Goal: Task Accomplishment & Management: Complete application form

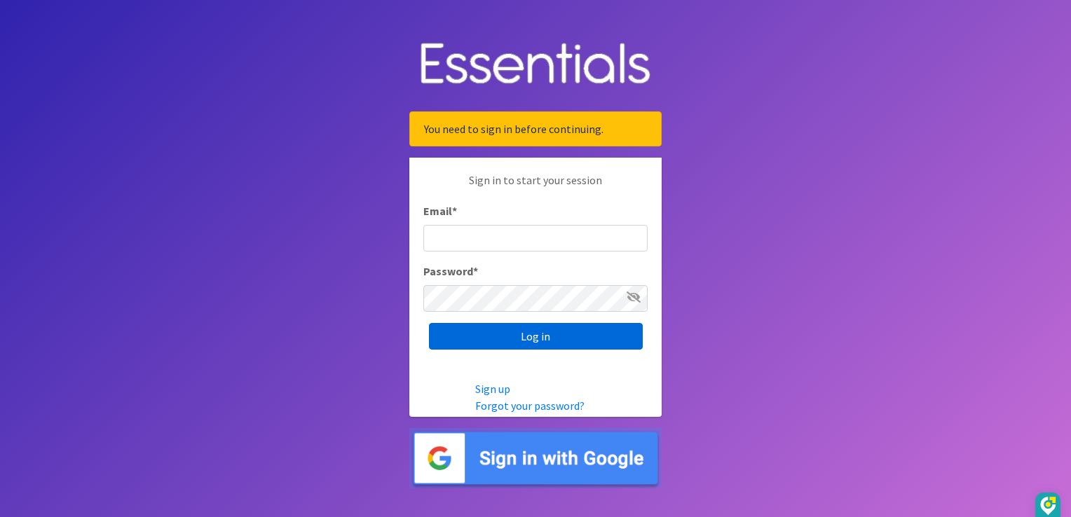
type input "[EMAIL_ADDRESS][DOMAIN_NAME]"
click at [535, 339] on input "Log in" at bounding box center [536, 336] width 214 height 27
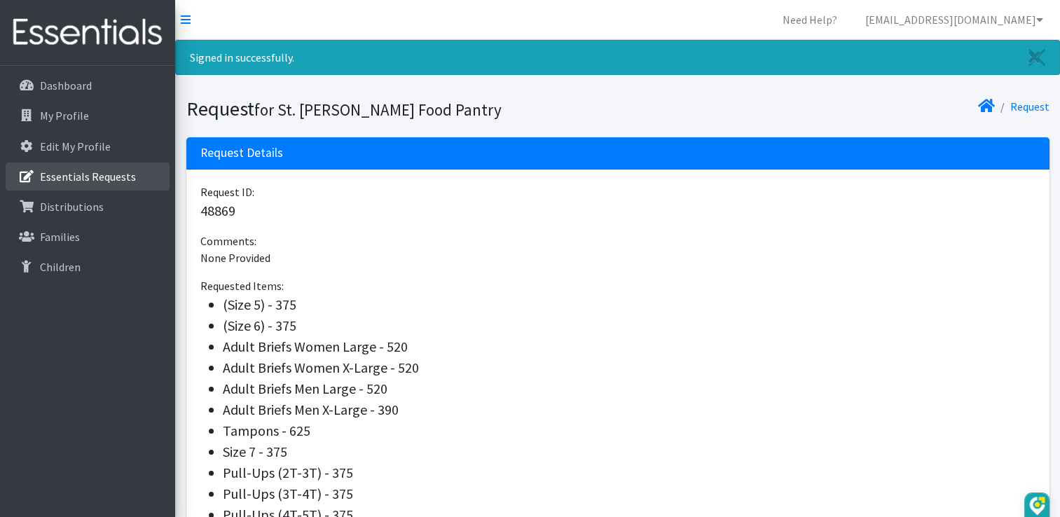
click at [56, 177] on p "Essentials Requests" at bounding box center [88, 177] width 96 height 14
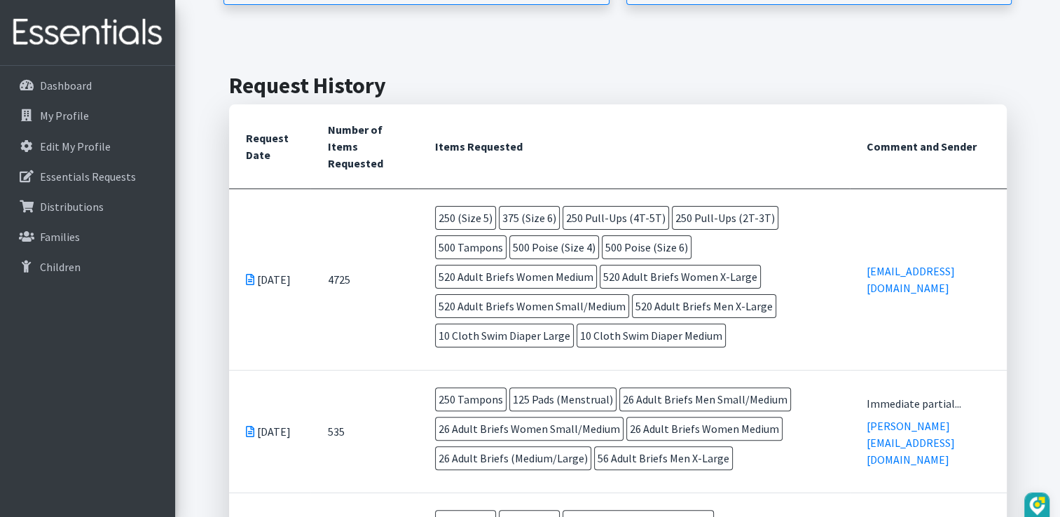
scroll to position [296, 0]
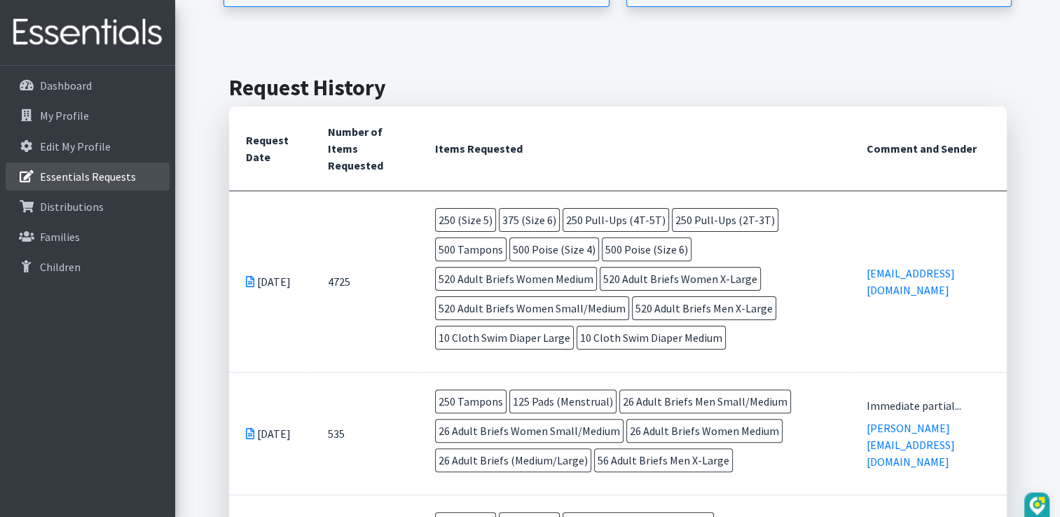
click at [66, 183] on p "Essentials Requests" at bounding box center [88, 177] width 96 height 14
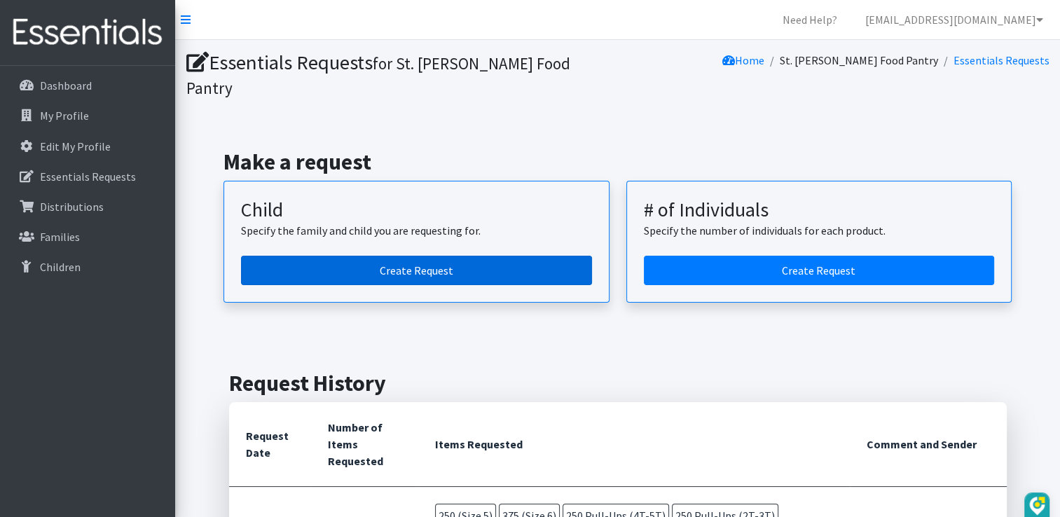
click at [418, 256] on link "Create Request" at bounding box center [416, 270] width 351 height 29
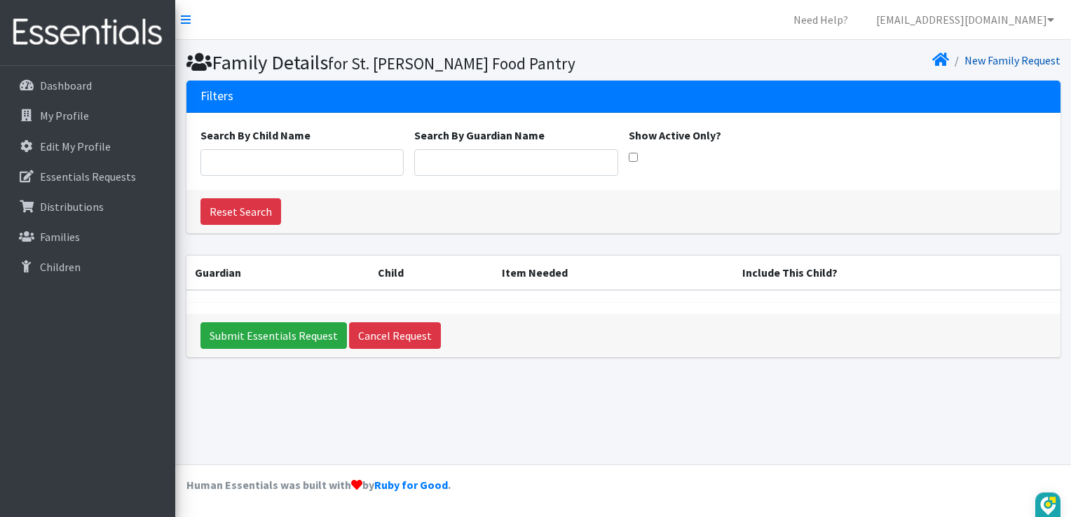
click at [1012, 64] on link "New Family Request" at bounding box center [1012, 60] width 96 height 14
click at [1009, 55] on link "New Family Request" at bounding box center [1012, 60] width 96 height 14
click at [72, 210] on p "Distributions" at bounding box center [72, 207] width 64 height 14
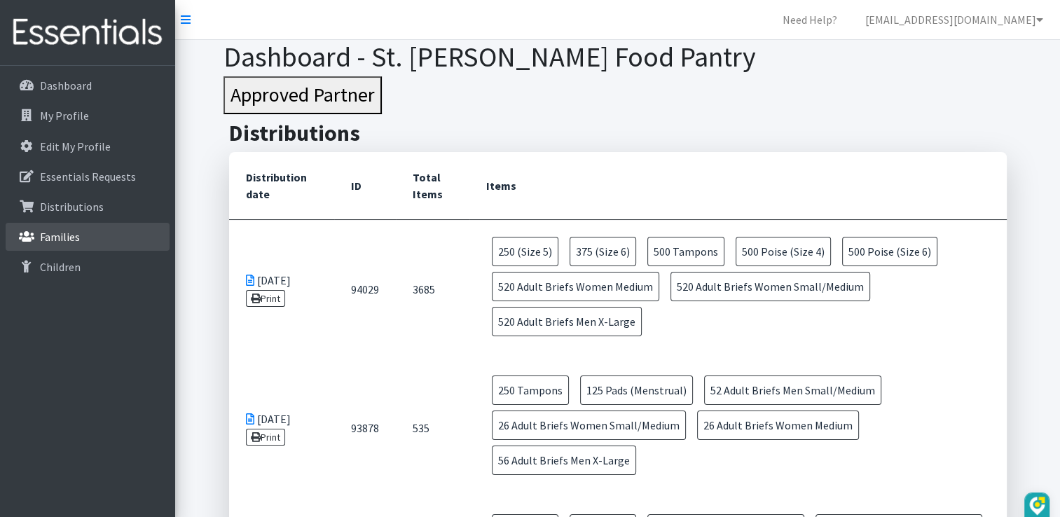
click at [45, 234] on p "Families" at bounding box center [60, 237] width 40 height 14
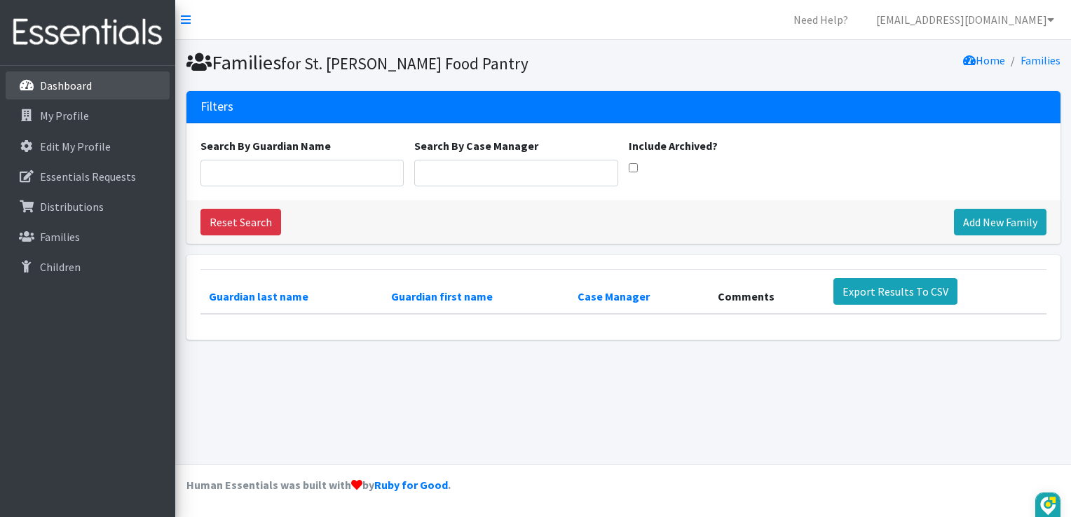
click at [50, 86] on p "Dashboard" at bounding box center [66, 85] width 52 height 14
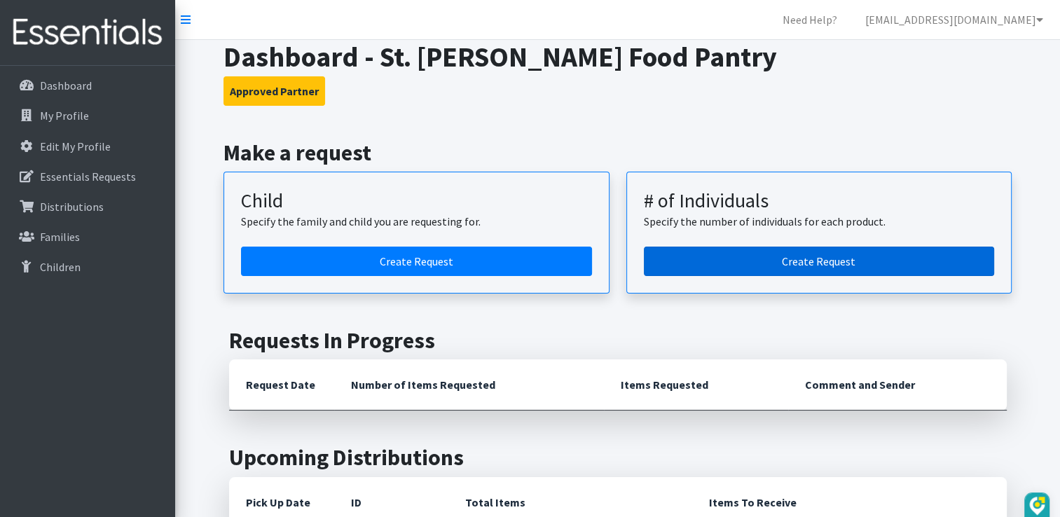
click at [804, 260] on link "Create Request" at bounding box center [819, 261] width 351 height 29
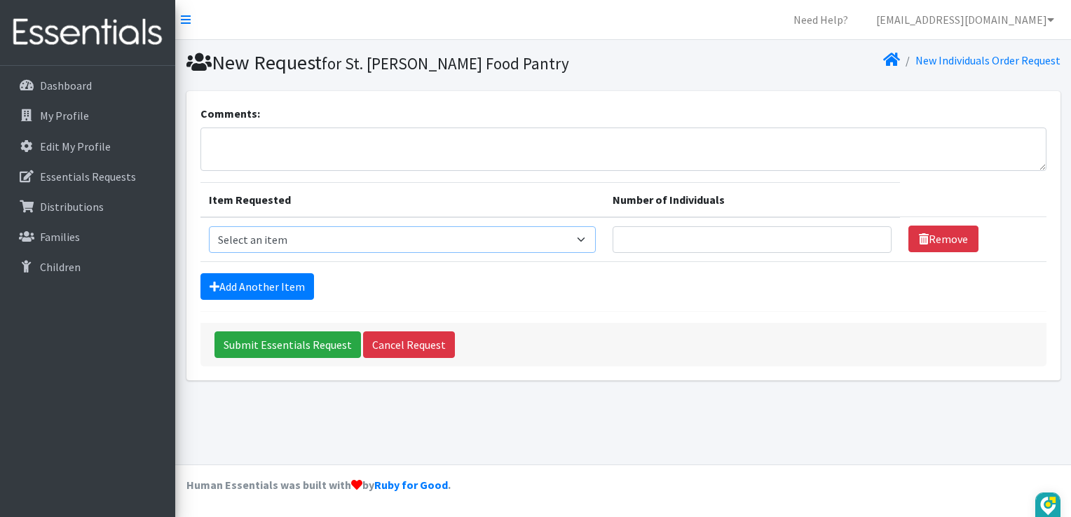
click at [594, 237] on select "Select an item (Newborn) (Preemie) (Size 1) (Size 2) (Size 3) (Size 4) (Size 5)…" at bounding box center [402, 239] width 387 height 27
click at [583, 237] on select "Select an item (Newborn) (Preemie) (Size 1) (Size 2) (Size 3) (Size 4) (Size 5)…" at bounding box center [402, 239] width 387 height 27
select select "14488"
click at [209, 226] on select "Select an item (Newborn) (Preemie) (Size 1) (Size 2) (Size 3) (Size 4) (Size 5)…" at bounding box center [402, 239] width 387 height 27
click at [636, 242] on input "Number of Individuals" at bounding box center [751, 239] width 279 height 27
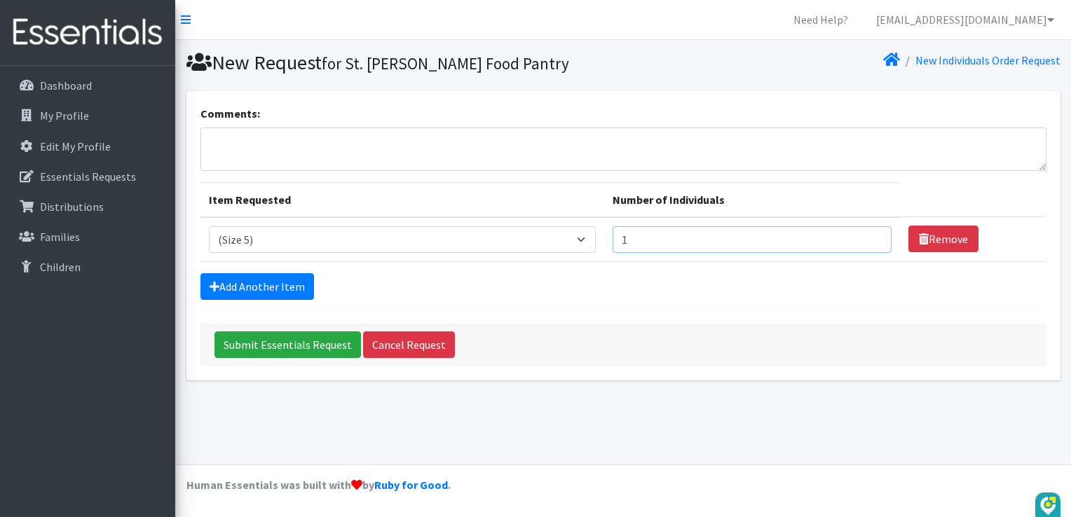
click at [868, 235] on input "1" at bounding box center [751, 239] width 279 height 27
click at [868, 235] on input "2" at bounding box center [751, 239] width 279 height 27
click at [868, 235] on input "3" at bounding box center [751, 239] width 279 height 27
click at [868, 235] on input "4" at bounding box center [751, 239] width 279 height 27
click at [866, 235] on input "5" at bounding box center [751, 239] width 279 height 27
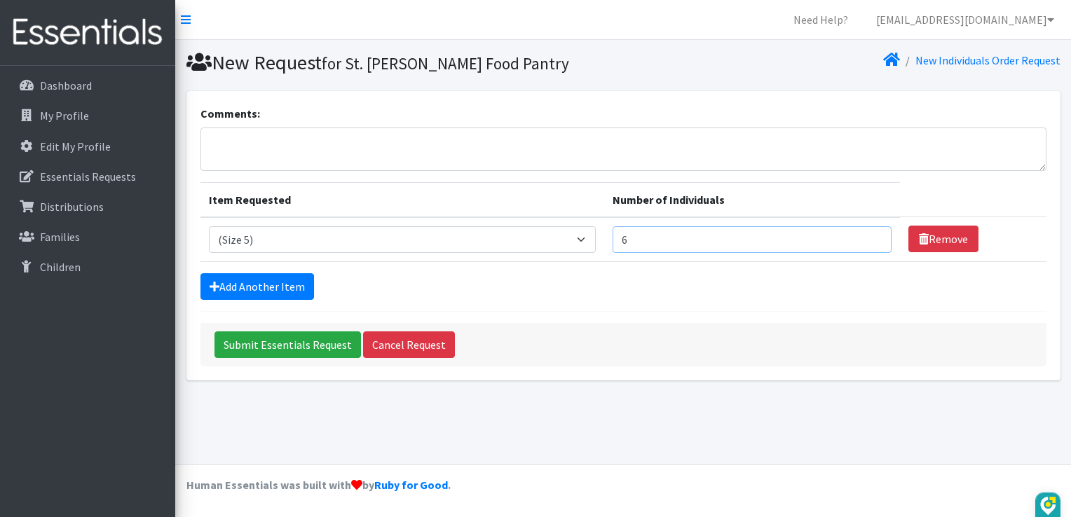
click at [866, 235] on input "6" at bounding box center [751, 239] width 279 height 27
click at [866, 235] on input "7" at bounding box center [751, 239] width 279 height 27
click at [866, 235] on input "8" at bounding box center [751, 239] width 279 height 27
click at [866, 235] on input "9" at bounding box center [751, 239] width 279 height 27
type input "10"
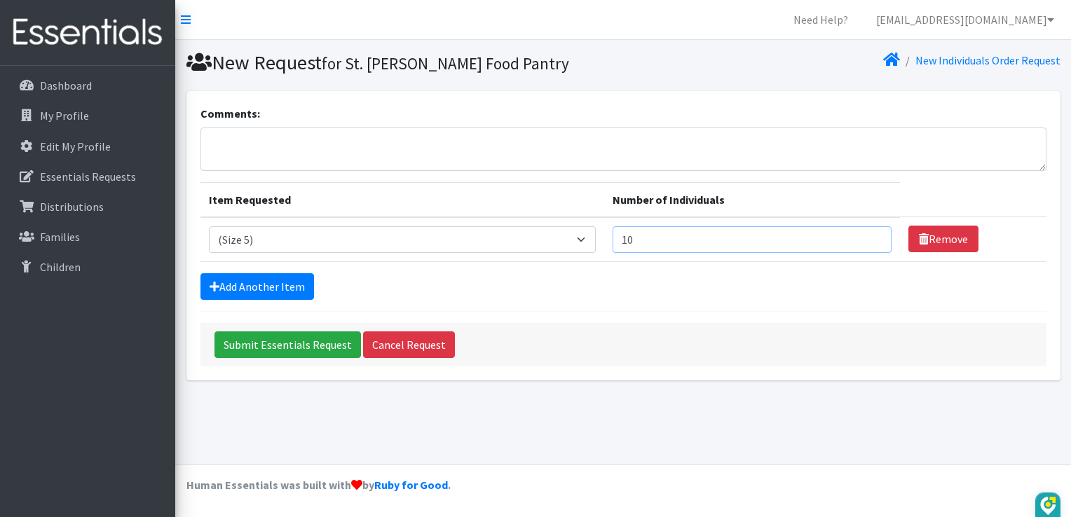
click at [866, 235] on input "10" at bounding box center [751, 239] width 279 height 27
click at [252, 283] on link "Add Another Item" at bounding box center [257, 286] width 114 height 27
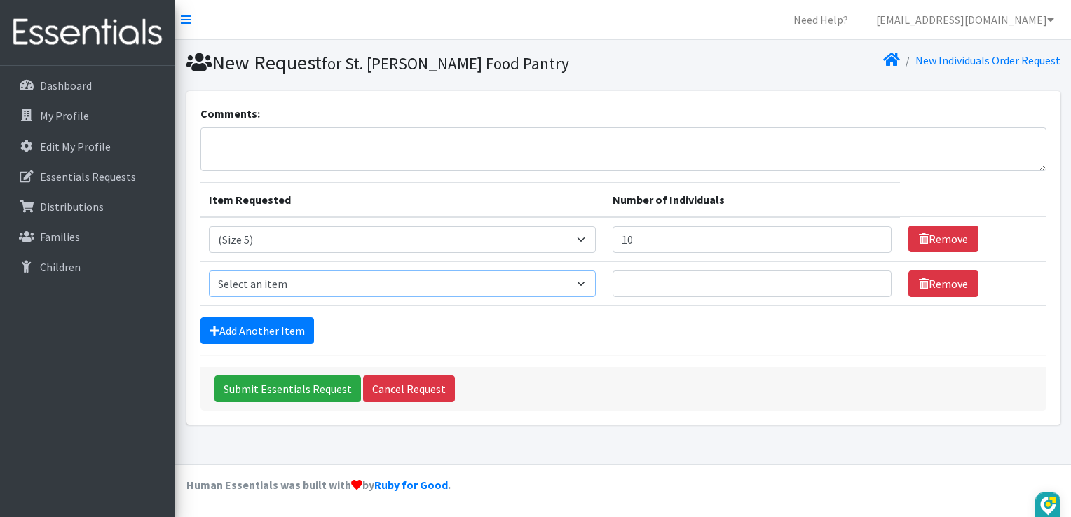
click at [582, 282] on select "Select an item (Newborn) (Preemie) (Size 1) (Size 2) (Size 3) (Size 4) (Size 5)…" at bounding box center [402, 283] width 387 height 27
select select "14491"
click at [209, 270] on select "Select an item (Newborn) (Preemie) (Size 1) (Size 2) (Size 3) (Size 4) (Size 5)…" at bounding box center [402, 283] width 387 height 27
click at [869, 277] on input "12" at bounding box center [751, 283] width 279 height 27
click at [870, 284] on input "11" at bounding box center [751, 283] width 279 height 27
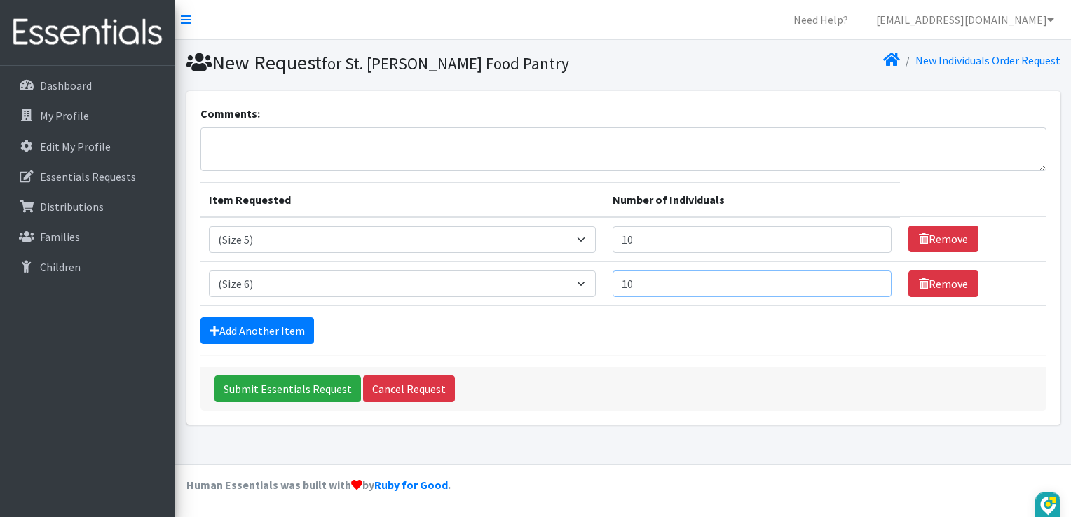
type input "10"
click at [870, 284] on input "10" at bounding box center [751, 283] width 279 height 27
click at [268, 331] on link "Add Another Item" at bounding box center [257, 330] width 114 height 27
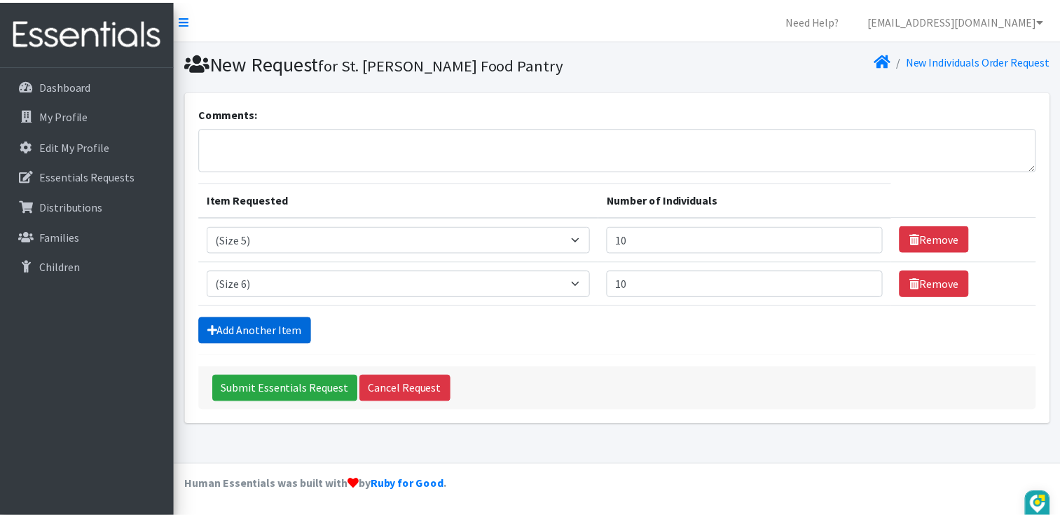
scroll to position [13, 0]
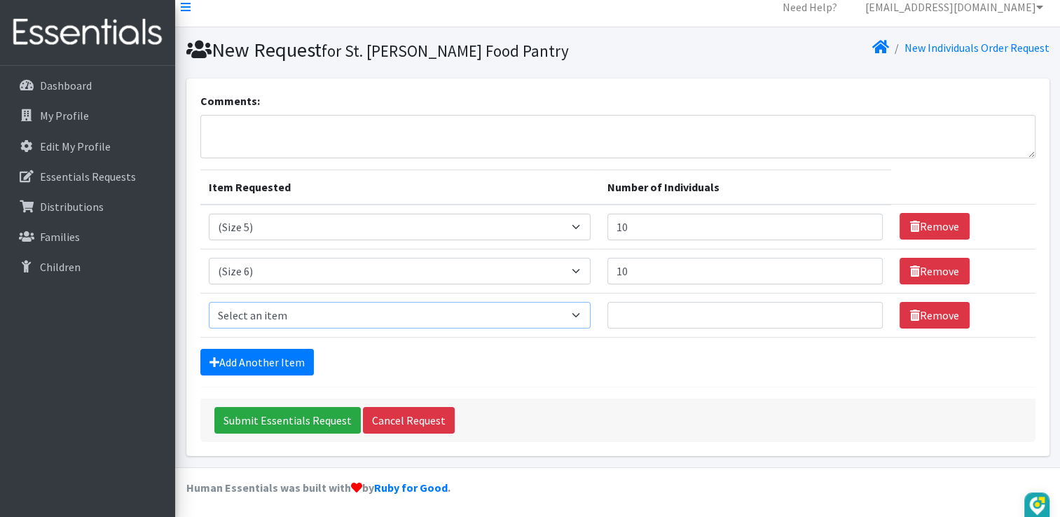
click at [586, 310] on select "Select an item (Newborn) (Preemie) (Size 1) (Size 2) (Size 3) (Size 4) (Size 5)…" at bounding box center [400, 315] width 382 height 27
select select "14484"
click at [209, 302] on select "Select an item (Newborn) (Preemie) (Size 1) (Size 2) (Size 3) (Size 4) (Size 5)…" at bounding box center [400, 315] width 382 height 27
click at [860, 308] on input "12" at bounding box center [744, 315] width 275 height 27
click at [860, 308] on input "57" at bounding box center [744, 315] width 275 height 27
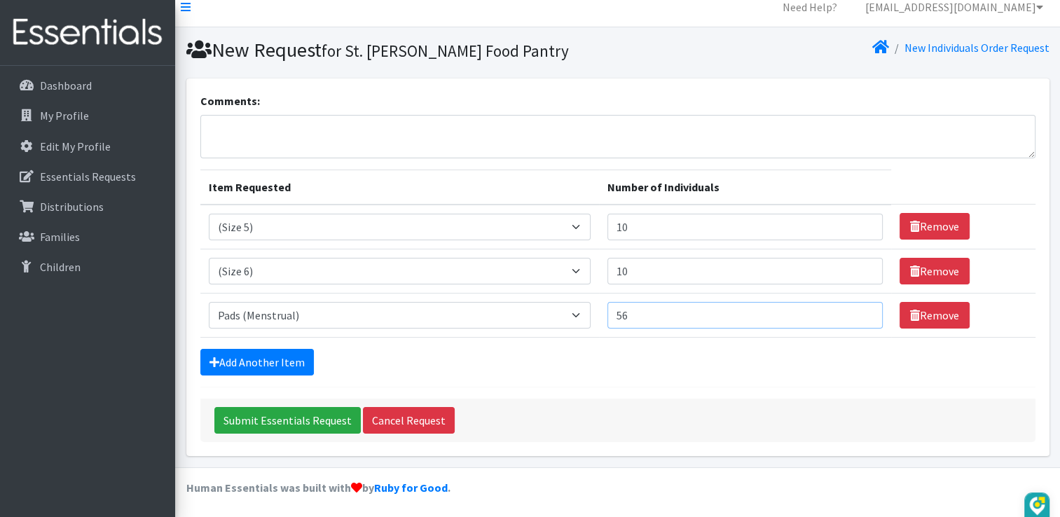
click at [860, 318] on input "56" at bounding box center [744, 315] width 275 height 27
click at [860, 318] on input "55" at bounding box center [744, 315] width 275 height 27
click at [860, 318] on input "54" at bounding box center [744, 315] width 275 height 27
click at [860, 318] on input "53" at bounding box center [744, 315] width 275 height 27
click at [860, 318] on input "52" at bounding box center [744, 315] width 275 height 27
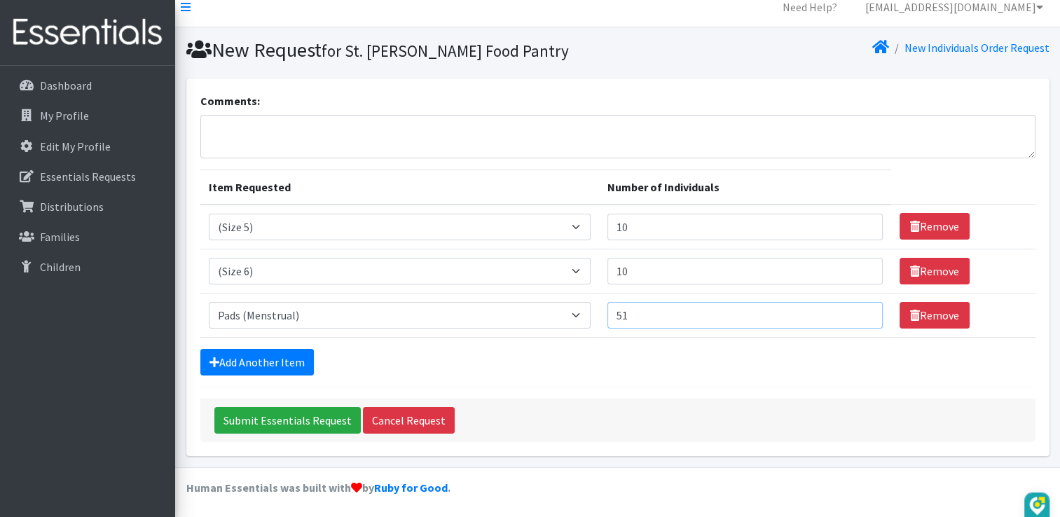
click at [860, 318] on input "51" at bounding box center [744, 315] width 275 height 27
click at [860, 318] on input "50" at bounding box center [744, 315] width 275 height 27
click at [860, 318] on input "49" at bounding box center [744, 315] width 275 height 27
click at [860, 318] on input "47" at bounding box center [744, 315] width 275 height 27
click at [860, 318] on input "46" at bounding box center [744, 315] width 275 height 27
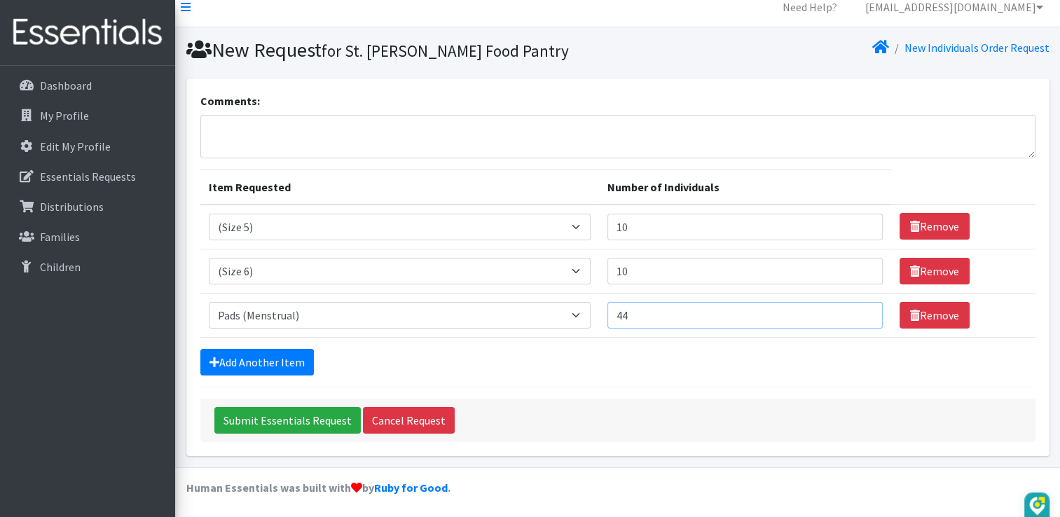
click at [860, 318] on input "44" at bounding box center [744, 315] width 275 height 27
click at [860, 318] on input "43" at bounding box center [744, 315] width 275 height 27
click at [860, 318] on input "42" at bounding box center [744, 315] width 275 height 27
type input "40"
click at [860, 318] on input "40" at bounding box center [744, 315] width 275 height 27
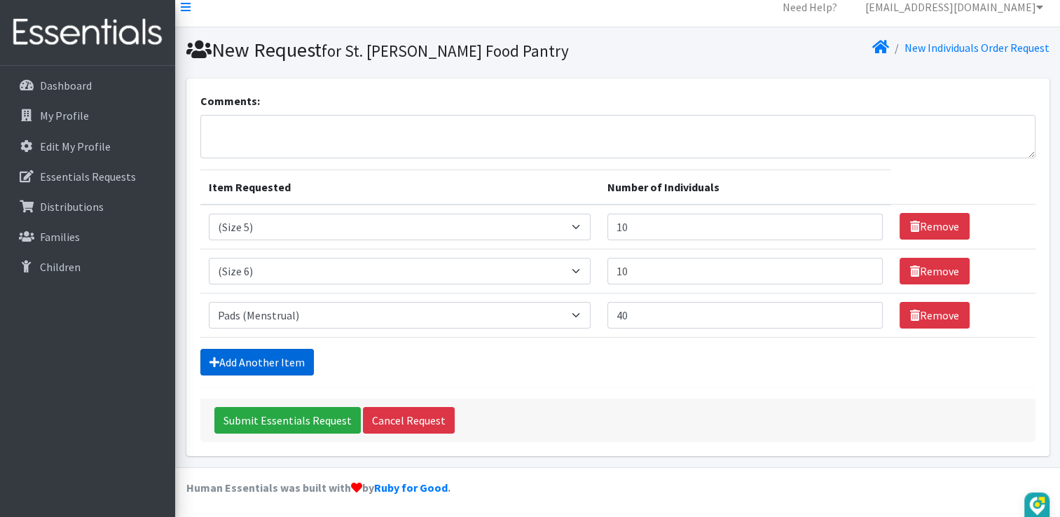
click at [241, 364] on link "Add Another Item" at bounding box center [257, 362] width 114 height 27
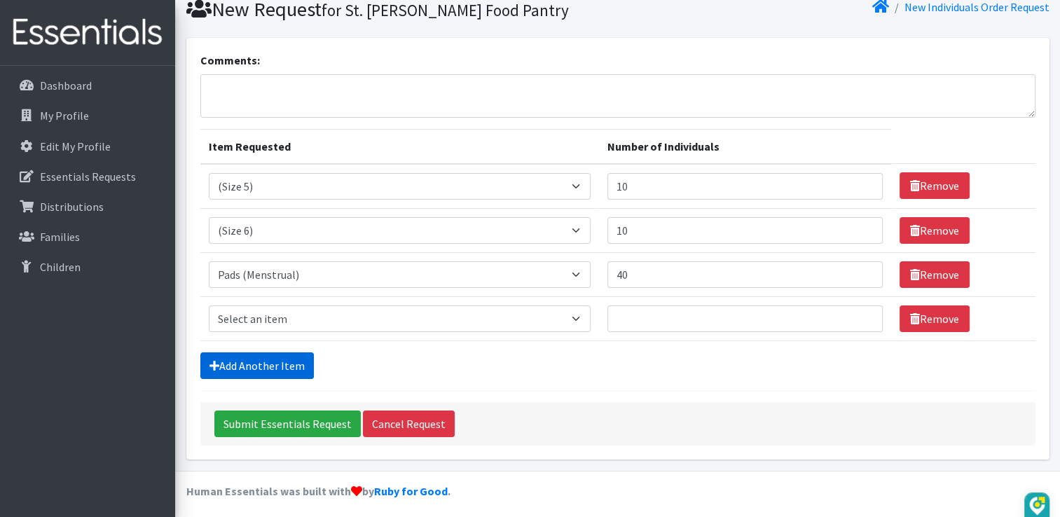
scroll to position [57, 0]
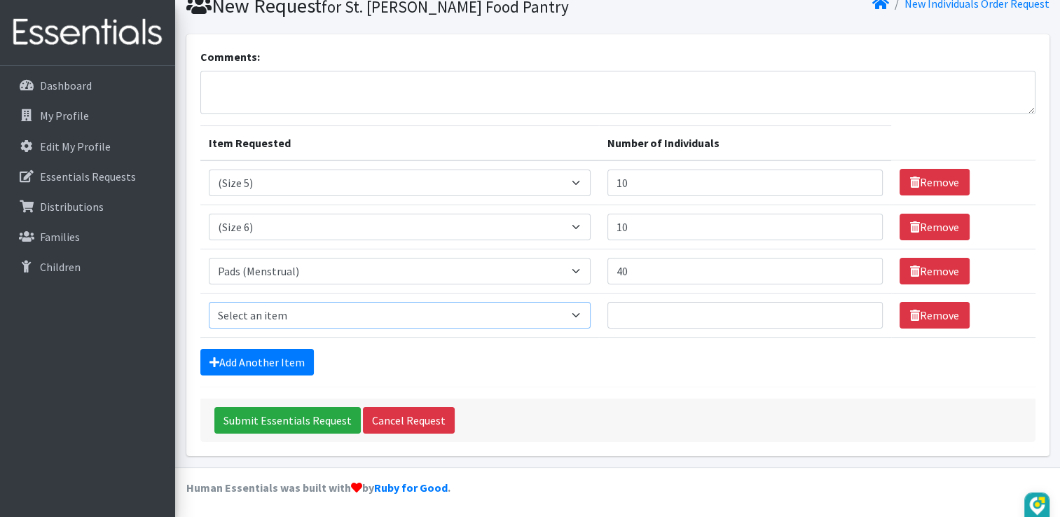
click at [572, 315] on select "Select an item (Newborn) (Preemie) (Size 1) (Size 2) (Size 3) (Size 4) (Size 5)…" at bounding box center [400, 315] width 382 height 27
select select "14487"
click at [209, 302] on select "Select an item (Newborn) (Preemie) (Size 1) (Size 2) (Size 3) (Size 4) (Size 5)…" at bounding box center [400, 315] width 382 height 27
click at [859, 310] on input "12" at bounding box center [744, 315] width 275 height 27
click at [859, 310] on input "13" at bounding box center [744, 315] width 275 height 27
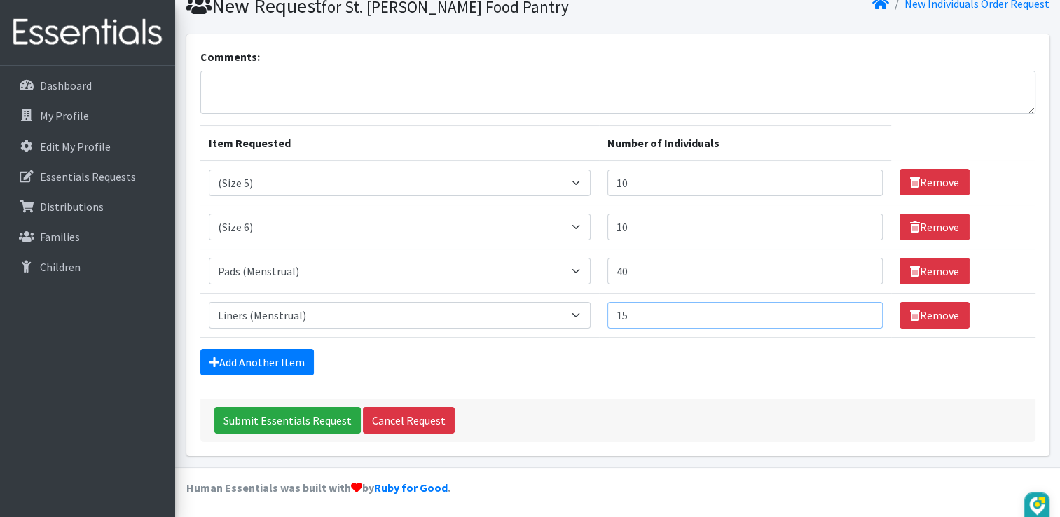
click at [859, 310] on input "15" at bounding box center [744, 315] width 275 height 27
click at [859, 310] on input "16" at bounding box center [744, 315] width 275 height 27
click at [859, 310] on input "17" at bounding box center [744, 315] width 275 height 27
click at [859, 310] on input "18" at bounding box center [744, 315] width 275 height 27
click at [859, 310] on input "19" at bounding box center [744, 315] width 275 height 27
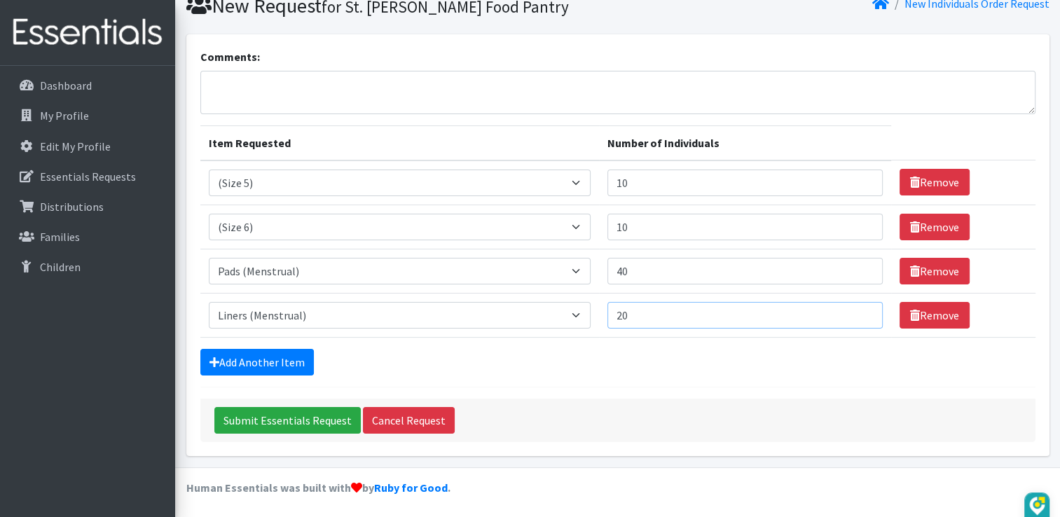
click at [858, 310] on input "20" at bounding box center [744, 315] width 275 height 27
click at [858, 310] on input "21" at bounding box center [744, 315] width 275 height 27
click at [858, 310] on input "22" at bounding box center [744, 315] width 275 height 27
click at [858, 310] on input "23" at bounding box center [744, 315] width 275 height 27
click at [858, 310] on input "24" at bounding box center [744, 315] width 275 height 27
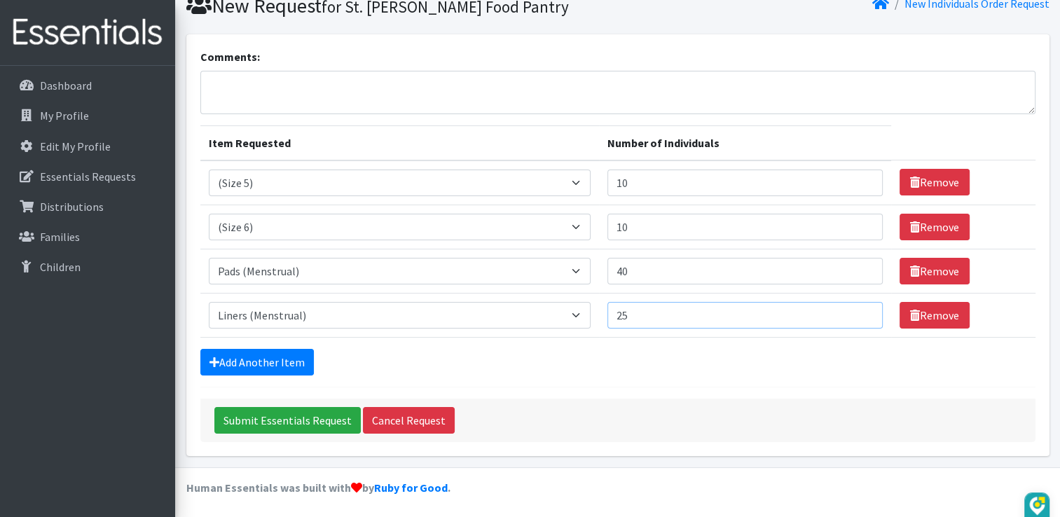
type input "25"
click at [858, 310] on input "25" at bounding box center [744, 315] width 275 height 27
click at [272, 357] on link "Add Another Item" at bounding box center [257, 362] width 114 height 27
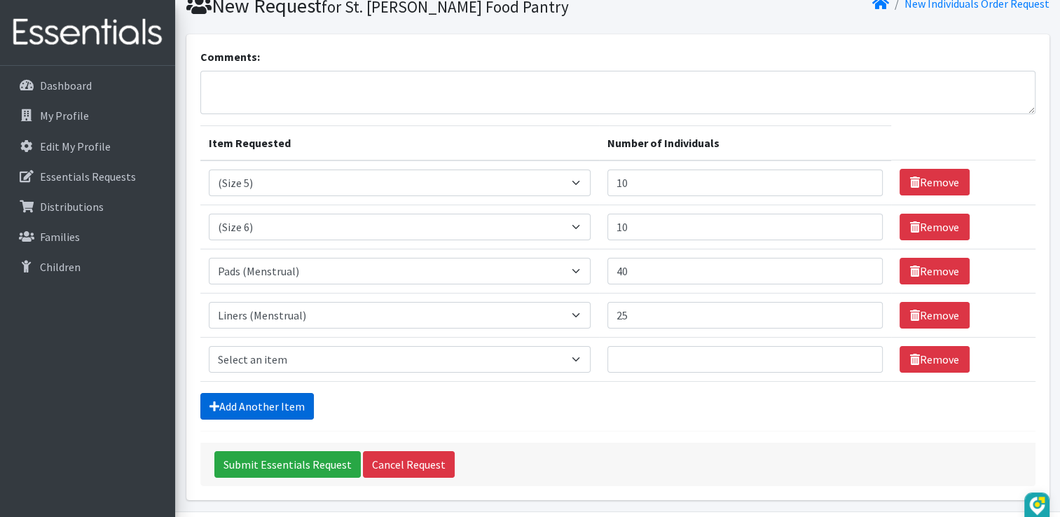
scroll to position [101, 0]
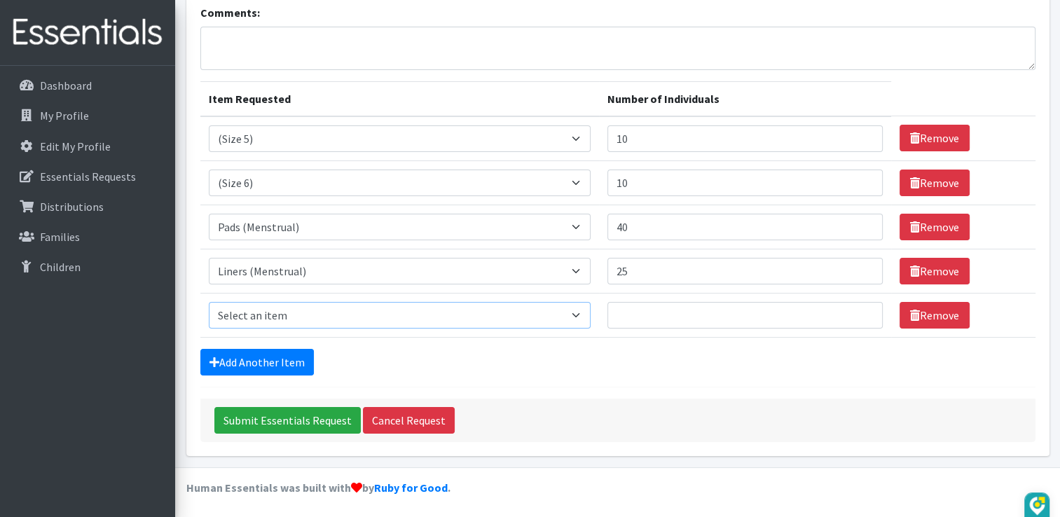
click at [586, 316] on select "Select an item (Newborn) (Preemie) (Size 1) (Size 2) (Size 3) (Size 4) (Size 5)…" at bounding box center [400, 315] width 382 height 27
select select "14767"
click at [209, 302] on select "Select an item (Newborn) (Preemie) (Size 1) (Size 2) (Size 3) (Size 4) (Size 5)…" at bounding box center [400, 315] width 382 height 27
click at [861, 310] on input "3" at bounding box center [744, 315] width 275 height 27
click at [861, 310] on input "4" at bounding box center [744, 315] width 275 height 27
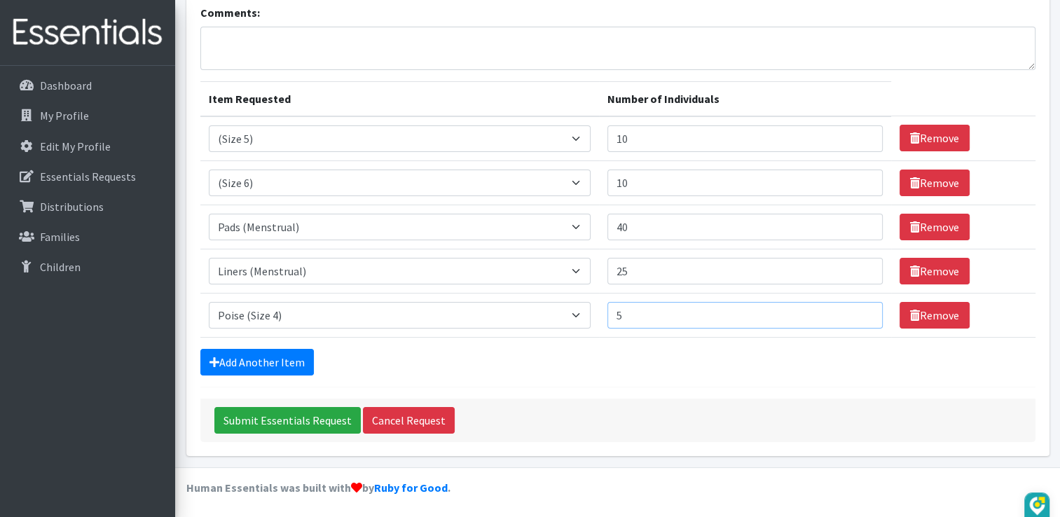
click at [861, 310] on input "5" at bounding box center [744, 315] width 275 height 27
click at [861, 310] on input "6" at bounding box center [744, 315] width 275 height 27
click at [861, 310] on input "7" at bounding box center [744, 315] width 275 height 27
click at [861, 310] on input "18" at bounding box center [744, 315] width 275 height 27
click at [863, 316] on input "17" at bounding box center [744, 315] width 275 height 27
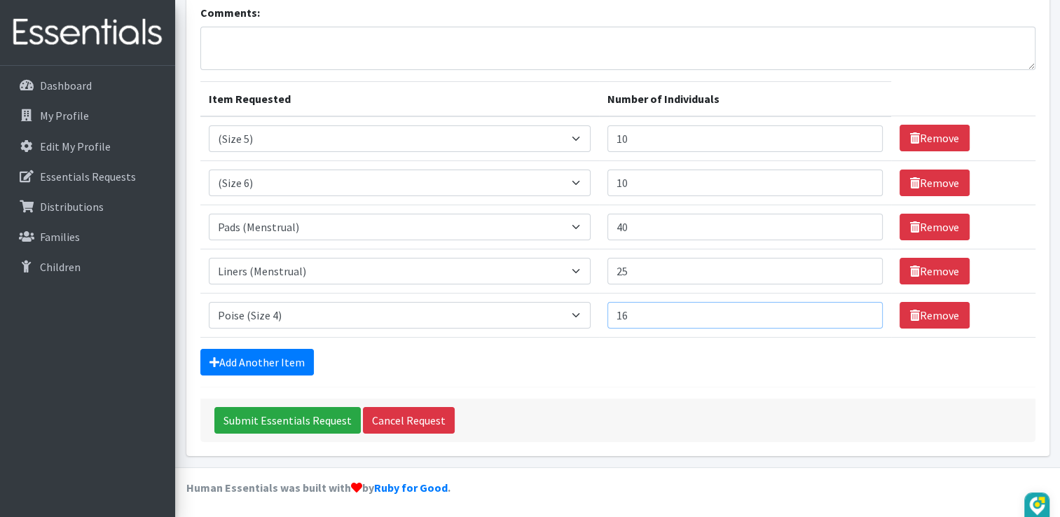
click at [863, 316] on input "16" at bounding box center [744, 315] width 275 height 27
click at [863, 316] on input "14" at bounding box center [744, 315] width 275 height 27
type input "15"
click at [858, 307] on input "15" at bounding box center [744, 315] width 275 height 27
click at [281, 357] on link "Add Another Item" at bounding box center [257, 362] width 114 height 27
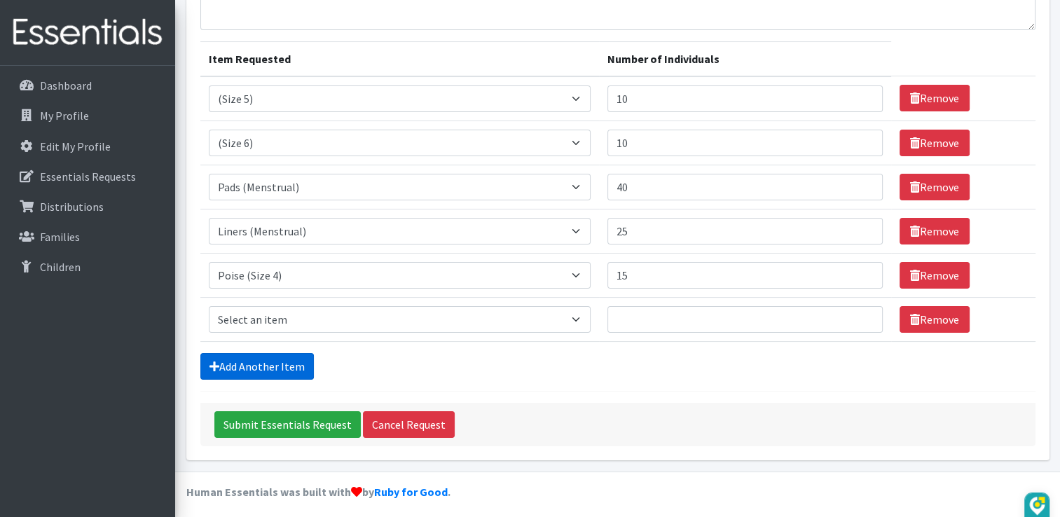
scroll to position [145, 0]
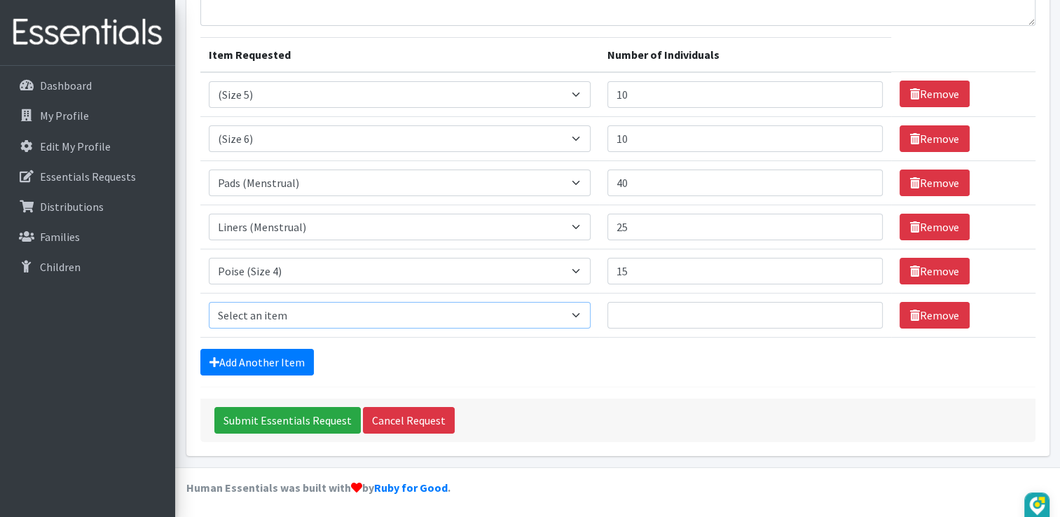
click at [583, 312] on select "Select an item (Newborn) (Preemie) (Size 1) (Size 2) (Size 3) (Size 4) (Size 5)…" at bounding box center [400, 315] width 382 height 27
select select "14494"
click at [209, 302] on select "Select an item (Newborn) (Preemie) (Size 1) (Size 2) (Size 3) (Size 4) (Size 5)…" at bounding box center [400, 315] width 382 height 27
type input "10"
click at [862, 309] on input "10" at bounding box center [744, 315] width 275 height 27
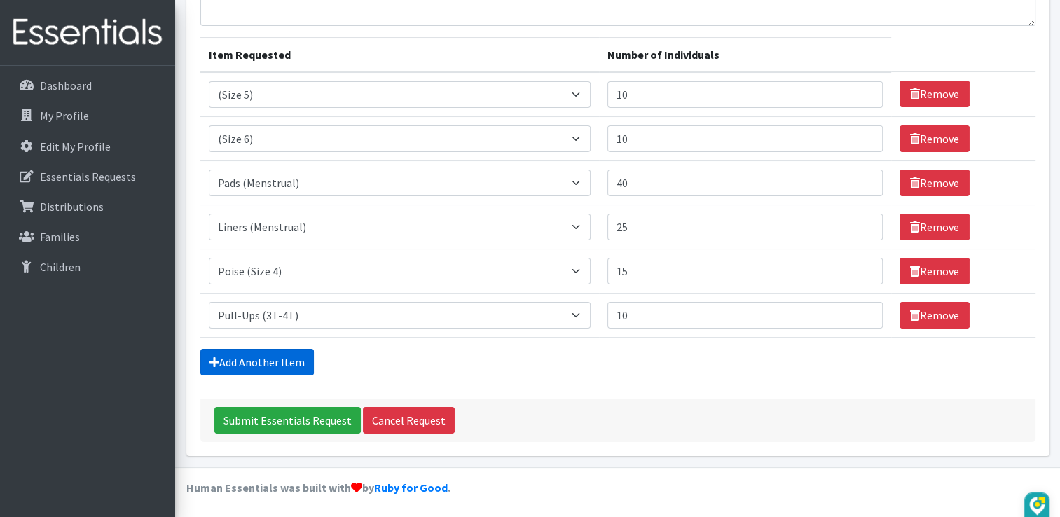
click at [266, 357] on link "Add Another Item" at bounding box center [257, 362] width 114 height 27
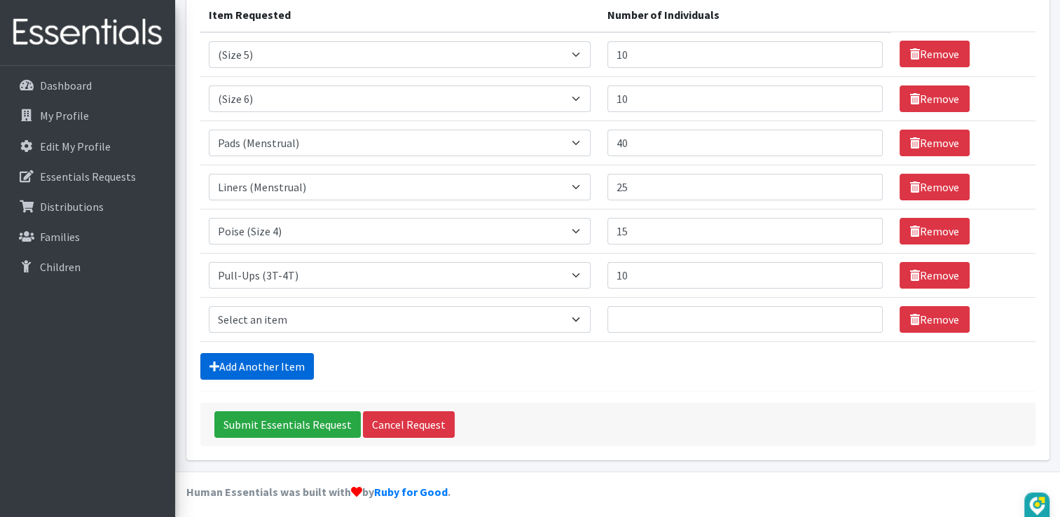
scroll to position [188, 0]
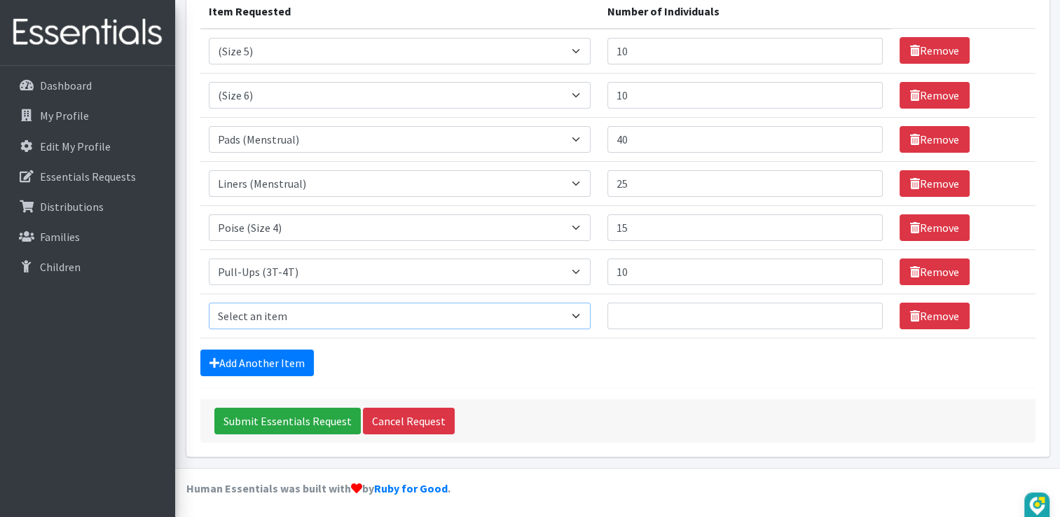
click at [584, 315] on select "Select an item (Newborn) (Preemie) (Size 1) (Size 2) (Size 3) (Size 4) (Size 5)…" at bounding box center [400, 316] width 382 height 27
click at [209, 303] on select "Select an item (Newborn) (Preemie) (Size 1) (Size 2) (Size 3) (Size 4) (Size 5)…" at bounding box center [400, 316] width 382 height 27
click at [577, 317] on select "Select an item (Newborn) (Preemie) (Size 1) (Size 2) (Size 3) (Size 4) (Size 5)…" at bounding box center [400, 316] width 382 height 27
select select "14769"
click at [209, 303] on select "Select an item (Newborn) (Preemie) (Size 1) (Size 2) (Size 3) (Size 4) (Size 5)…" at bounding box center [400, 316] width 382 height 27
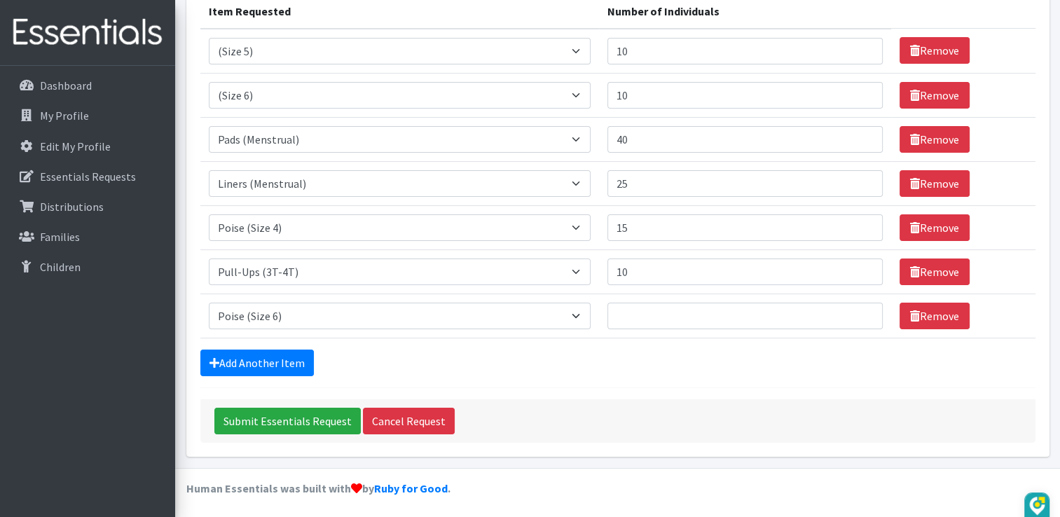
drag, startPoint x: 580, startPoint y: 225, endPoint x: 542, endPoint y: 391, distance: 170.5
click at [542, 391] on form "Comments: Item Requested Number of Individuals Item Requested Select an item (N…" at bounding box center [617, 180] width 835 height 526
click at [861, 312] on input "1" at bounding box center [744, 316] width 275 height 27
click at [862, 307] on input "2" at bounding box center [744, 316] width 275 height 27
click at [862, 307] on input "3" at bounding box center [744, 316] width 275 height 27
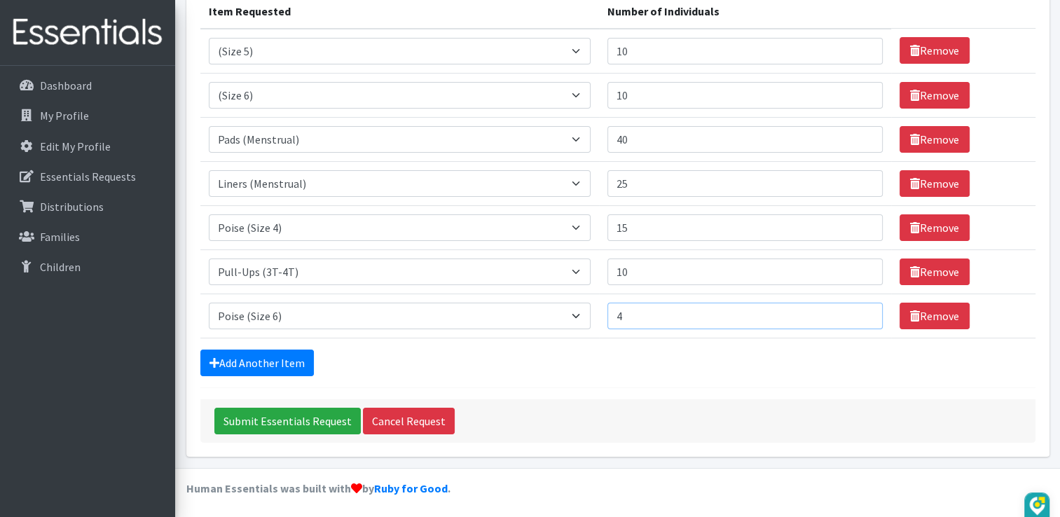
click at [862, 307] on input "4" at bounding box center [744, 316] width 275 height 27
click at [862, 307] on input "5" at bounding box center [744, 316] width 275 height 27
click at [862, 307] on input "6" at bounding box center [744, 316] width 275 height 27
click at [862, 307] on input "7" at bounding box center [744, 316] width 275 height 27
click at [861, 307] on input "8" at bounding box center [744, 316] width 275 height 27
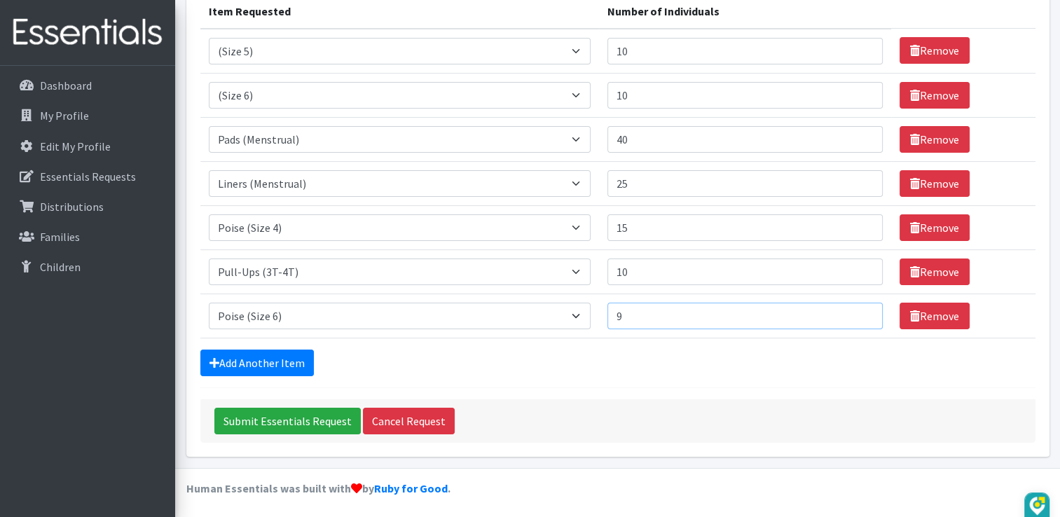
click at [860, 307] on input "9" at bounding box center [744, 316] width 275 height 27
click at [860, 307] on input "10" at bounding box center [744, 316] width 275 height 27
click at [860, 307] on input "11" at bounding box center [744, 316] width 275 height 27
click at [860, 307] on input "12" at bounding box center [744, 316] width 275 height 27
click at [860, 307] on input "13" at bounding box center [744, 316] width 275 height 27
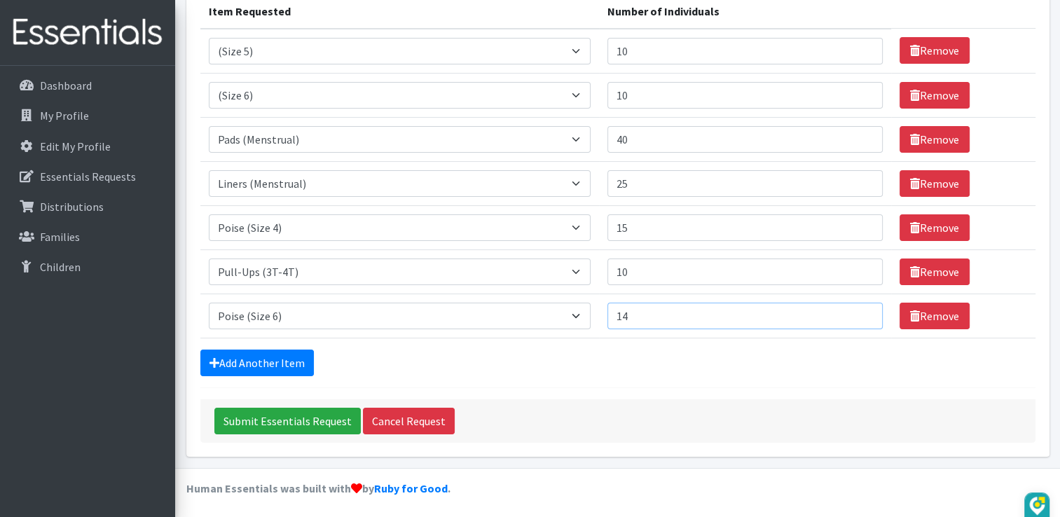
click at [860, 307] on input "14" at bounding box center [744, 316] width 275 height 27
type input "15"
click at [860, 307] on input "15" at bounding box center [744, 316] width 275 height 27
click at [251, 362] on link "Add Another Item" at bounding box center [257, 363] width 114 height 27
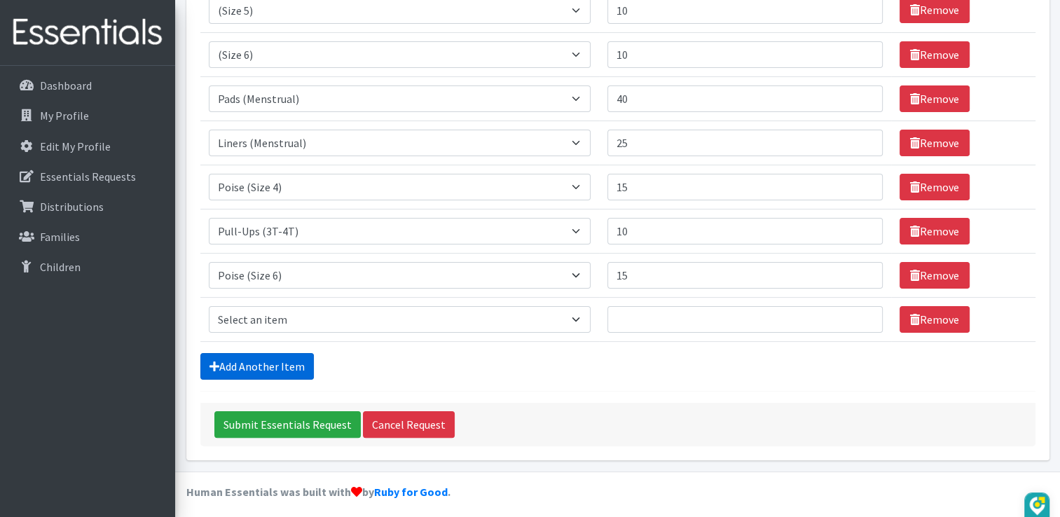
scroll to position [233, 0]
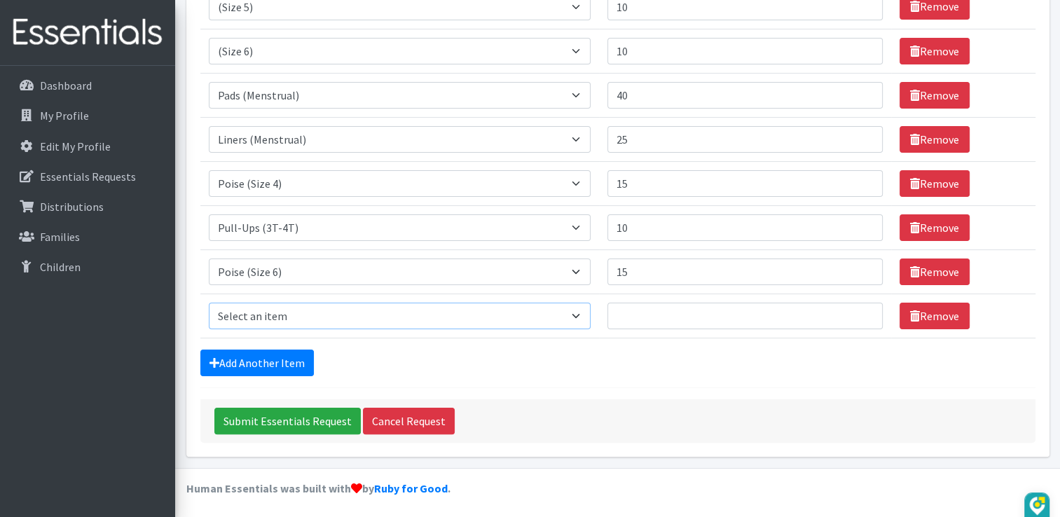
click at [588, 312] on select "Select an item (Newborn) (Preemie) (Size 1) (Size 2) (Size 3) (Size 4) (Size 5)…" at bounding box center [400, 316] width 382 height 27
click at [661, 369] on div "Add Another Item" at bounding box center [617, 363] width 835 height 27
click at [583, 313] on select "Select an item (Newborn) (Preemie) (Size 1) (Size 2) (Size 3) (Size 4) (Size 5)…" at bounding box center [400, 316] width 382 height 27
select select "14485"
click at [209, 303] on select "Select an item (Newborn) (Preemie) (Size 1) (Size 2) (Size 3) (Size 4) (Size 5)…" at bounding box center [400, 316] width 382 height 27
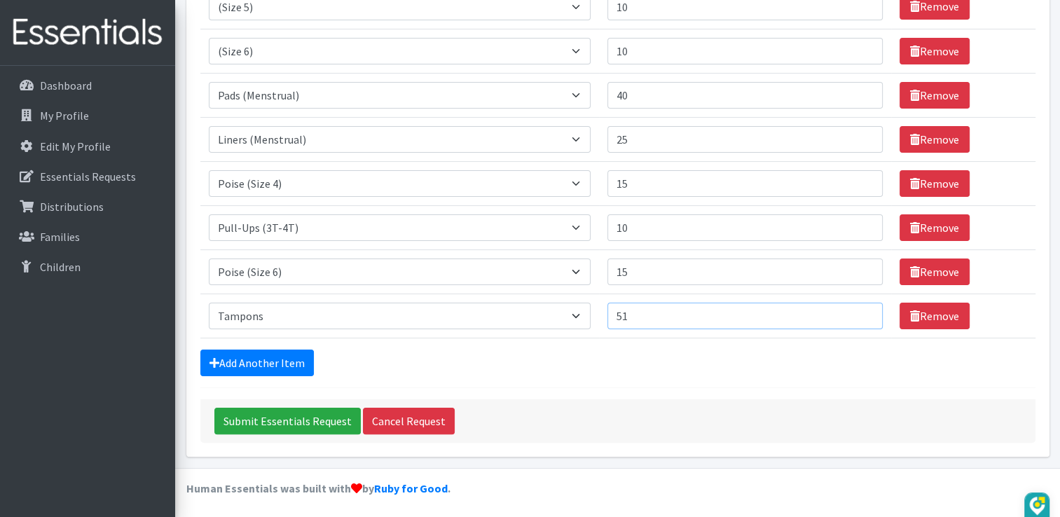
click at [862, 310] on input "51" at bounding box center [744, 316] width 275 height 27
click at [859, 314] on input "50" at bounding box center [744, 316] width 275 height 27
click at [859, 314] on input "49" at bounding box center [744, 316] width 275 height 27
click at [859, 314] on input "48" at bounding box center [744, 316] width 275 height 27
click at [859, 314] on input "47" at bounding box center [744, 316] width 275 height 27
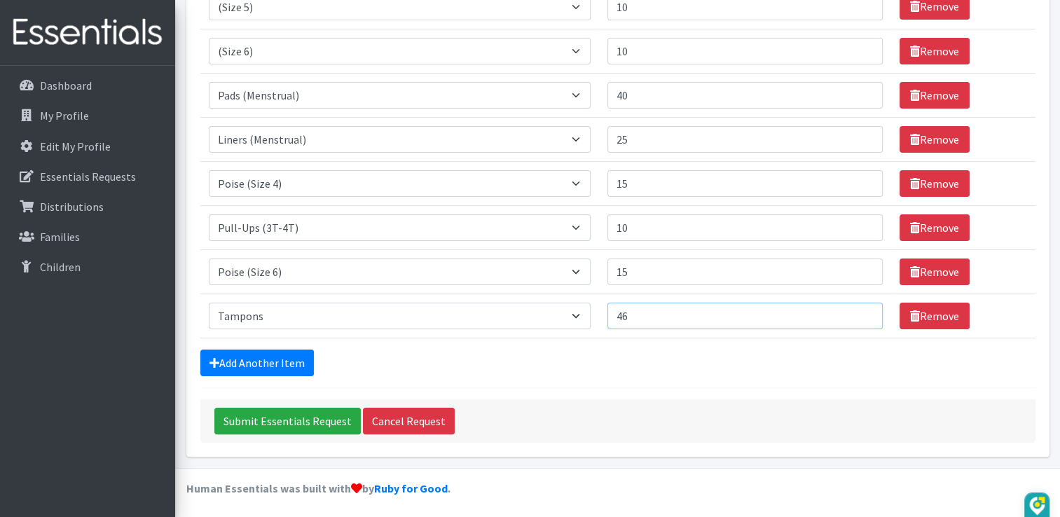
click at [859, 314] on input "46" at bounding box center [744, 316] width 275 height 27
type input "45"
click at [859, 314] on input "45" at bounding box center [744, 316] width 275 height 27
click at [232, 360] on link "Add Another Item" at bounding box center [257, 363] width 114 height 27
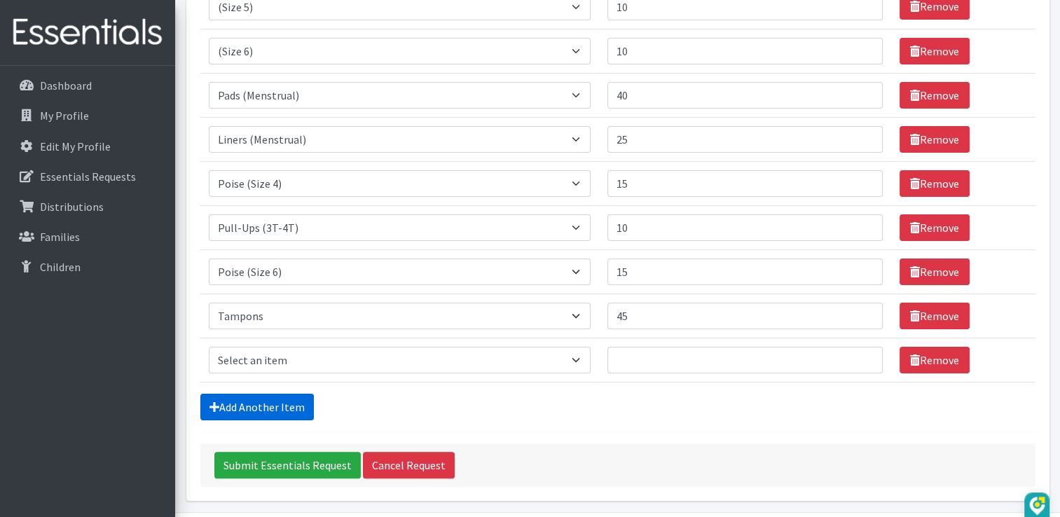
scroll to position [277, 0]
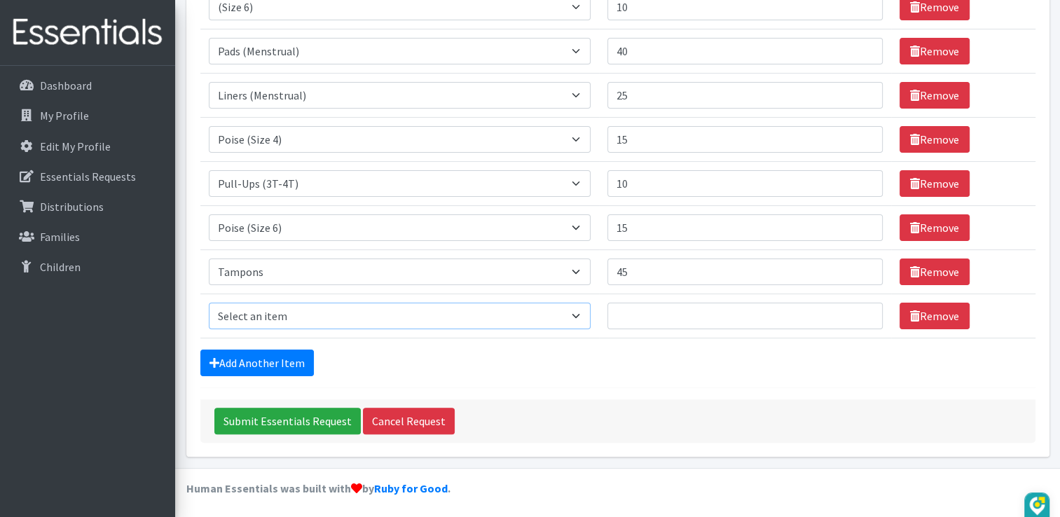
click at [584, 312] on select "Select an item (Newborn) (Preemie) (Size 1) (Size 2) (Size 3) (Size 4) (Size 5)…" at bounding box center [400, 316] width 382 height 27
select select "14953"
click at [209, 303] on select "Select an item (Newborn) (Preemie) (Size 1) (Size 2) (Size 3) (Size 4) (Size 5)…" at bounding box center [400, 316] width 382 height 27
click at [861, 308] on input "1" at bounding box center [744, 316] width 275 height 27
click at [861, 308] on input "2" at bounding box center [744, 316] width 275 height 27
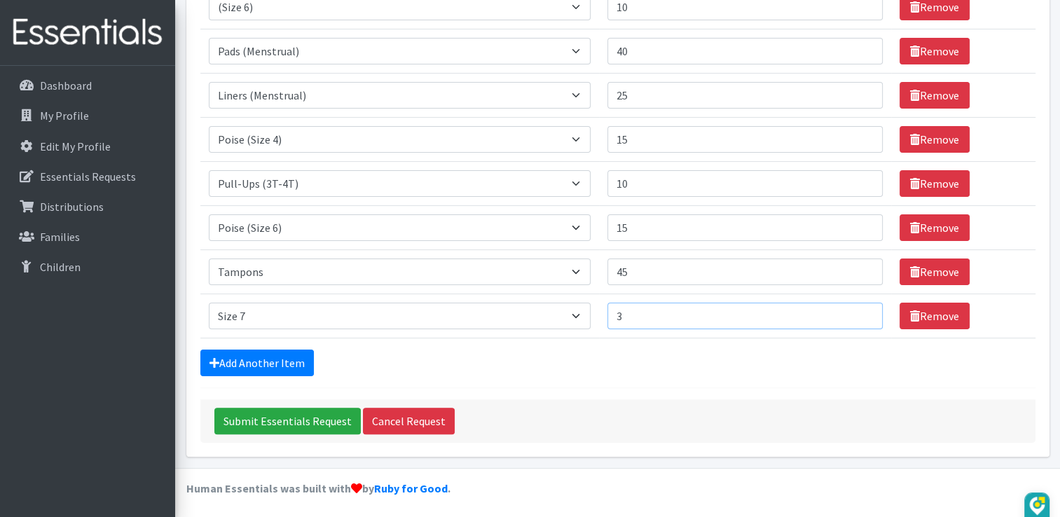
click at [861, 308] on input "3" at bounding box center [744, 316] width 275 height 27
click at [861, 308] on input "4" at bounding box center [744, 316] width 275 height 27
click at [861, 308] on input "5" at bounding box center [744, 316] width 275 height 27
click at [861, 308] on input "6" at bounding box center [744, 316] width 275 height 27
click at [861, 308] on input "7" at bounding box center [744, 316] width 275 height 27
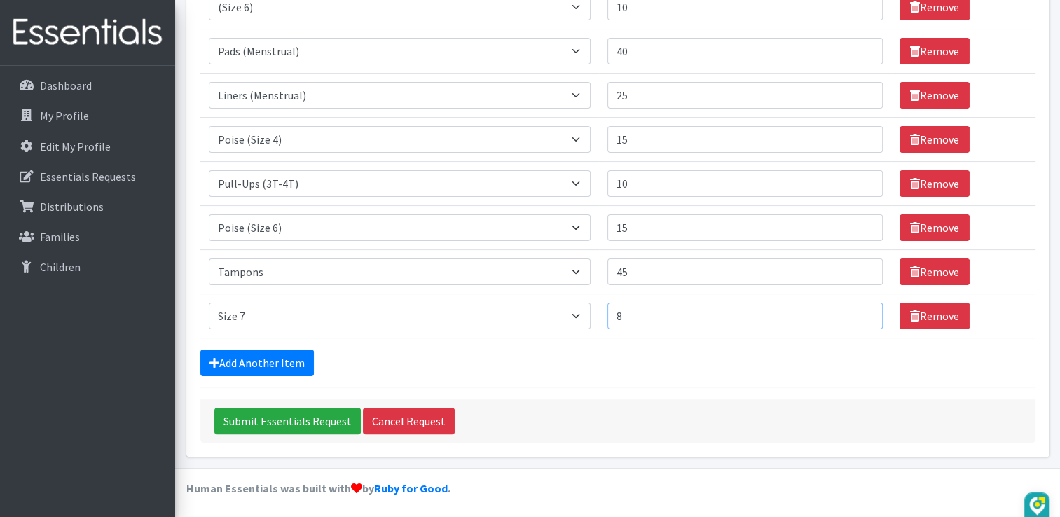
click at [860, 307] on input "8" at bounding box center [744, 316] width 275 height 27
click at [860, 307] on input "9" at bounding box center [744, 316] width 275 height 27
type input "10"
click at [860, 307] on input "10" at bounding box center [744, 316] width 275 height 27
click at [244, 358] on link "Add Another Item" at bounding box center [257, 363] width 114 height 27
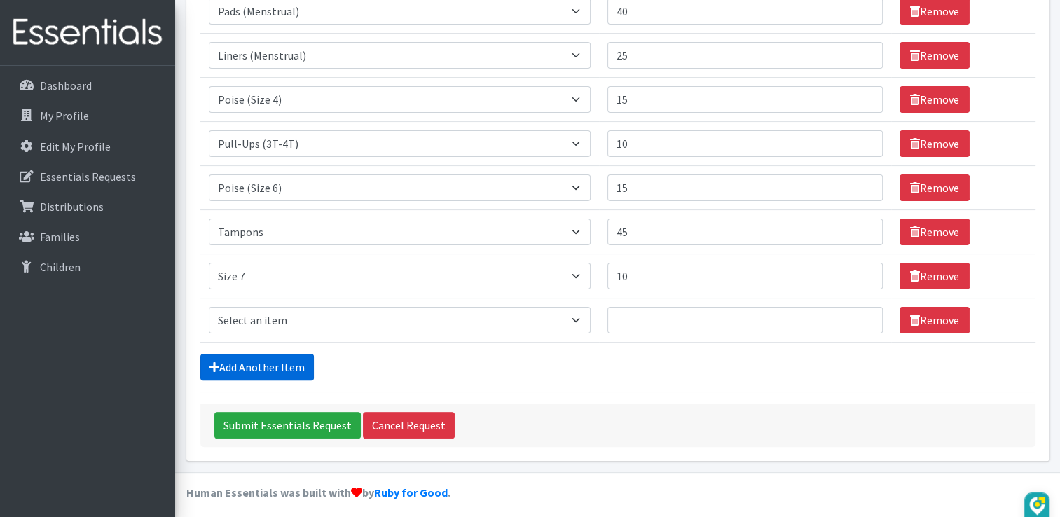
scroll to position [321, 0]
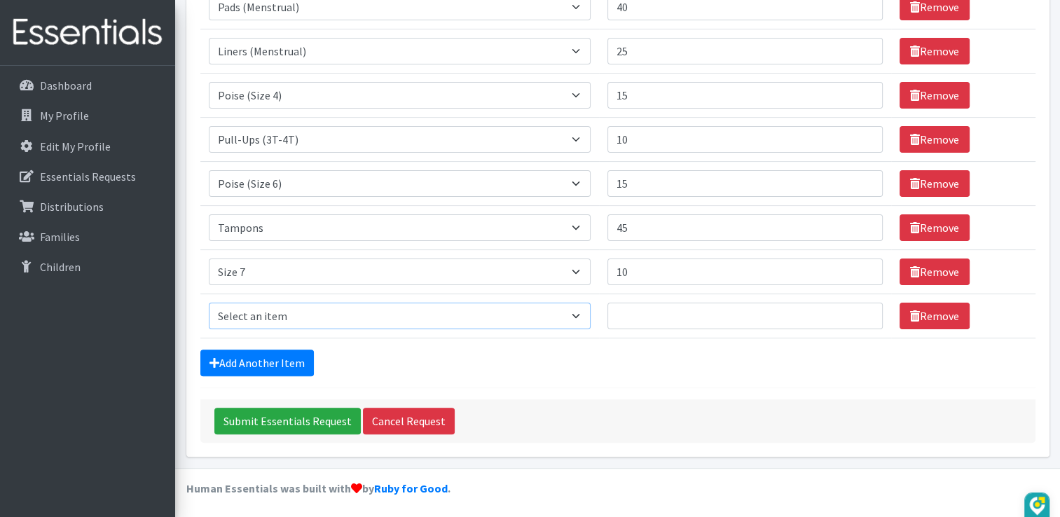
click at [582, 315] on select "Select an item (Newborn) (Preemie) (Size 1) (Size 2) (Size 3) (Size 4) (Size 5)…" at bounding box center [400, 316] width 382 height 27
click at [678, 413] on div "Submit Essentials Request Cancel Request" at bounding box center [617, 420] width 835 height 43
click at [241, 360] on link "Add Another Item" at bounding box center [257, 363] width 114 height 27
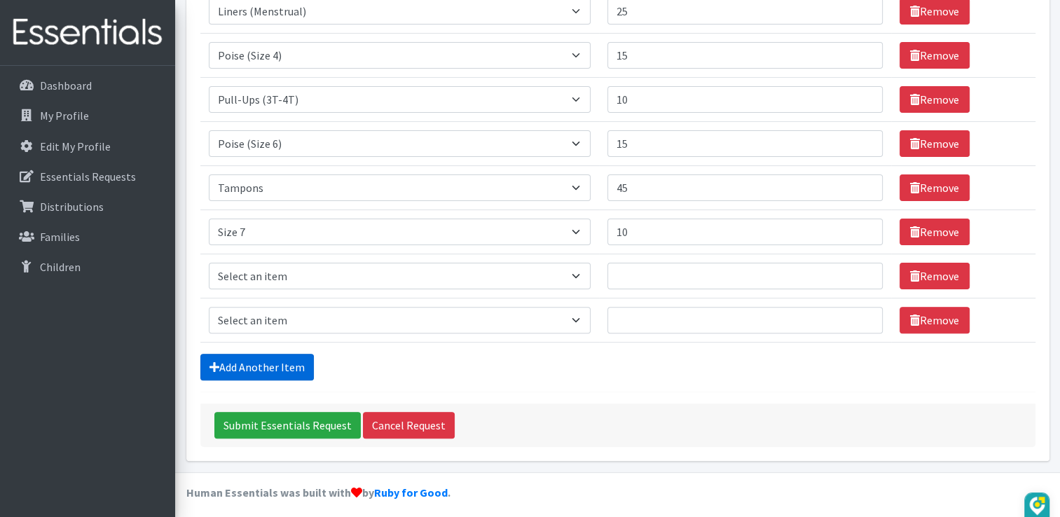
scroll to position [364, 0]
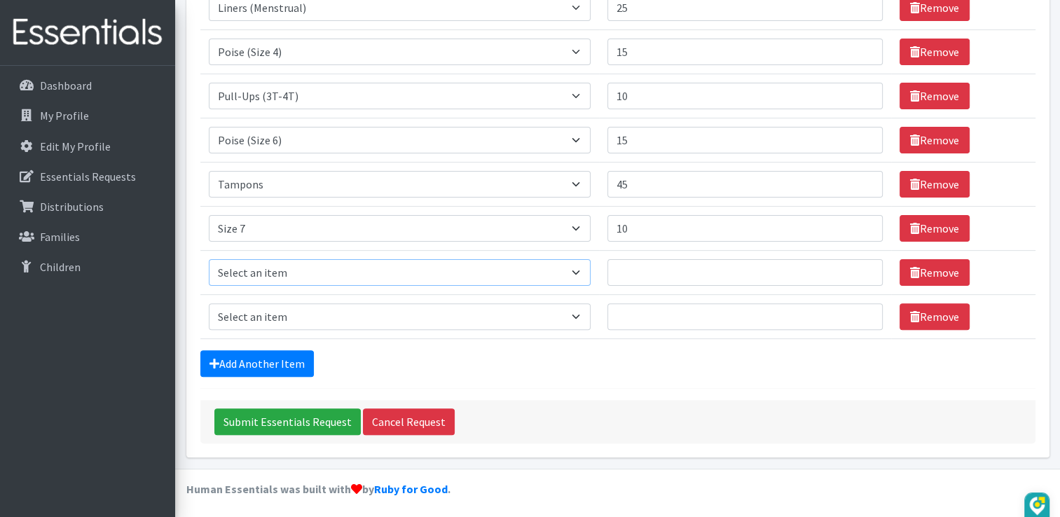
click at [586, 265] on select "Select an item (Newborn) (Preemie) (Size 1) (Size 2) (Size 3) (Size 4) (Size 5)…" at bounding box center [400, 272] width 382 height 27
click at [692, 412] on div "Submit Essentials Request Cancel Request" at bounding box center [617, 421] width 835 height 43
click at [295, 419] on input "Submit Essentials Request" at bounding box center [287, 421] width 146 height 27
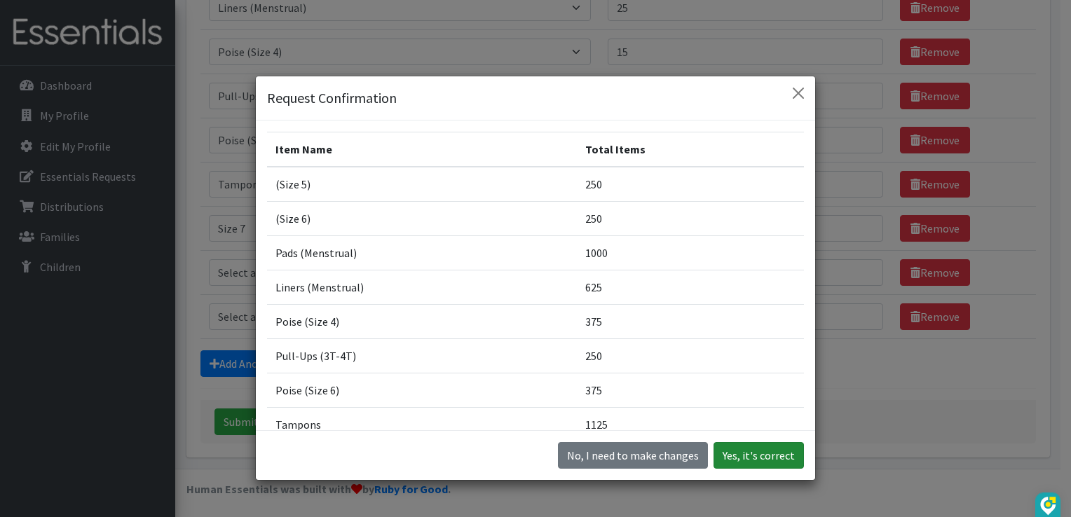
click at [745, 453] on button "Yes, it's correct" at bounding box center [758, 455] width 90 height 27
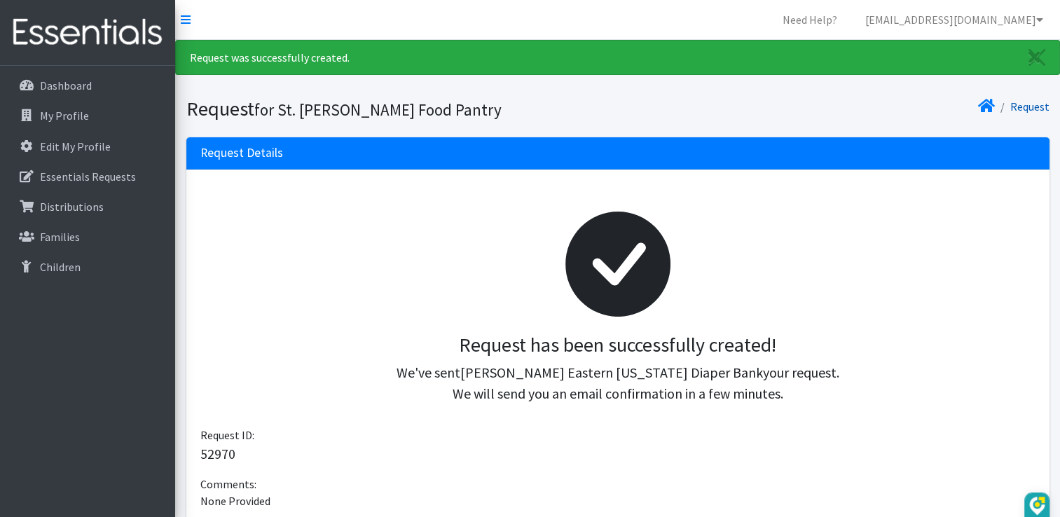
click at [1029, 106] on link "Request" at bounding box center [1029, 106] width 39 height 14
